Goal: Find specific page/section: Find specific page/section

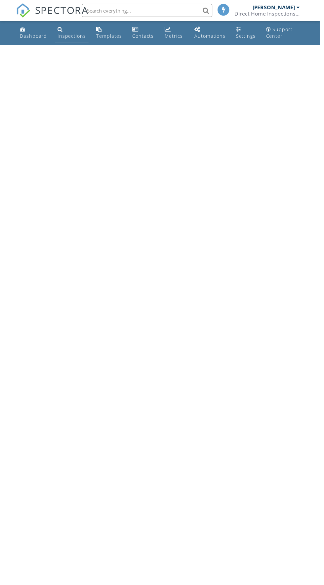
click at [62, 29] on div "Inspections" at bounding box center [60, 29] width 5 height 5
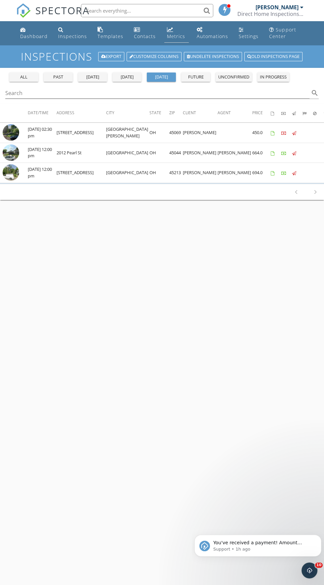
click at [176, 30] on link "Metrics" at bounding box center [176, 33] width 25 height 19
